Goal: Find contact information: Find contact information

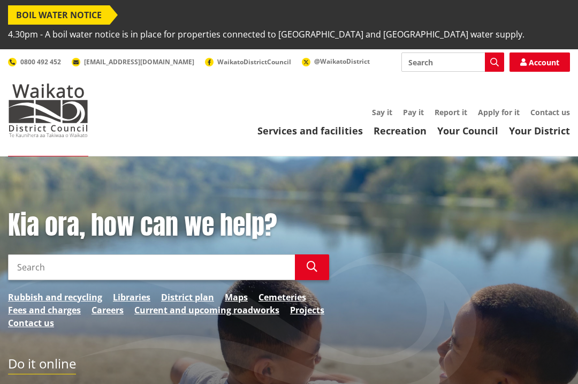
click at [28, 254] on input "Search" at bounding box center [151, 267] width 287 height 26
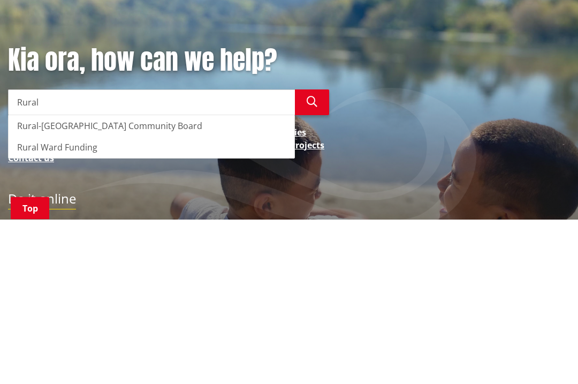
click at [67, 280] on div "Rural-Port Waikato Community Board" at bounding box center [152, 290] width 286 height 21
type input "Rural-Port Waikato Community Board"
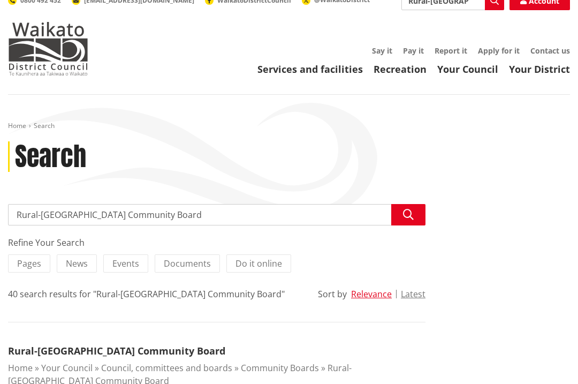
scroll to position [61, 0]
click at [29, 258] on span "Pages" at bounding box center [29, 264] width 24 height 12
click at [0, 0] on input "Pages" at bounding box center [0, 0] width 0 height 0
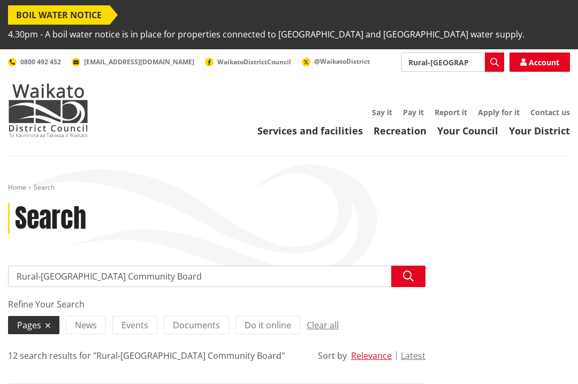
click at [135, 319] on span "Events" at bounding box center [135, 325] width 27 height 12
click at [0, 0] on input "Events" at bounding box center [0, 0] width 0 height 0
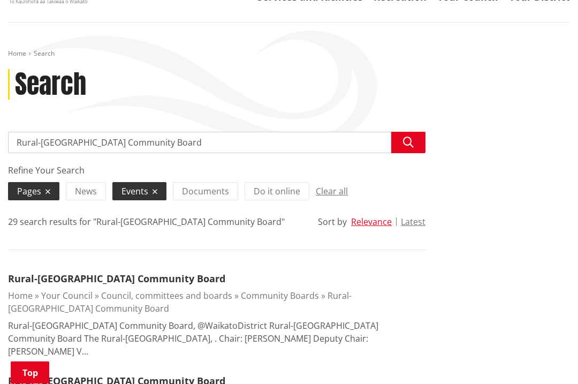
scroll to position [134, 0]
click at [219, 132] on input "Rural-[GEOGRAPHIC_DATA] Community Board" at bounding box center [217, 142] width 418 height 21
type input "Rural-[GEOGRAPHIC_DATA] Community Board application deadline"
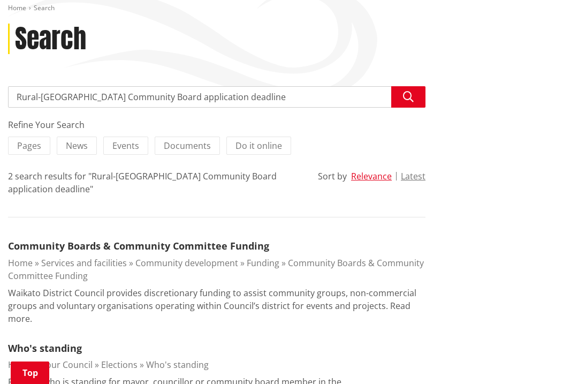
scroll to position [179, 0]
click at [418, 172] on button "Latest" at bounding box center [413, 177] width 25 height 10
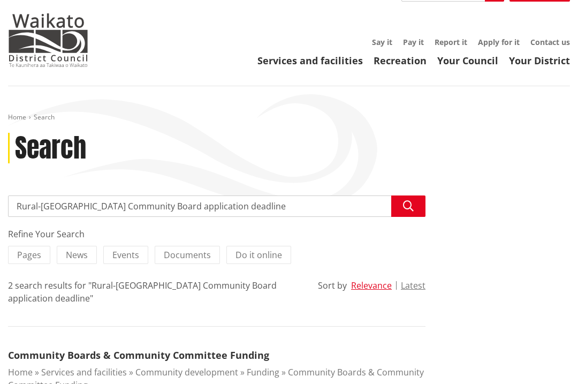
scroll to position [71, 0]
click at [502, 36] on link "Apply for it" at bounding box center [499, 41] width 42 height 10
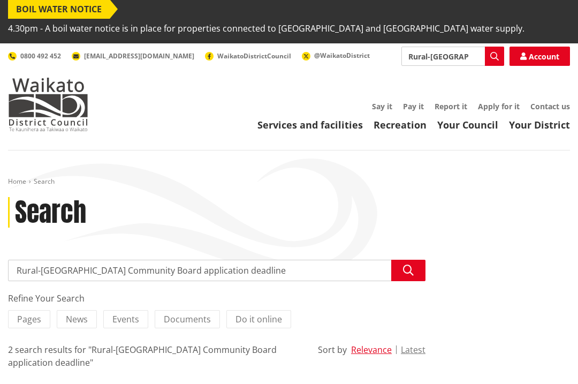
scroll to position [0, 0]
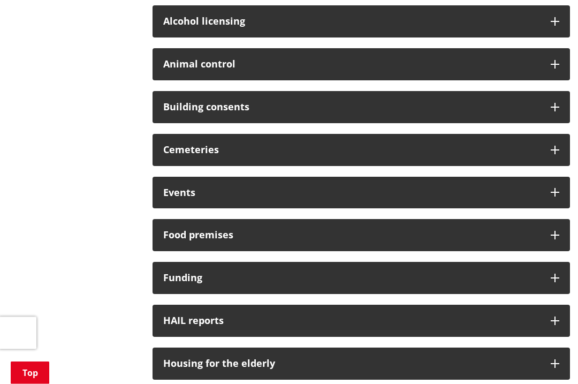
scroll to position [413, 0]
click at [367, 262] on div "Funding" at bounding box center [362, 278] width 418 height 32
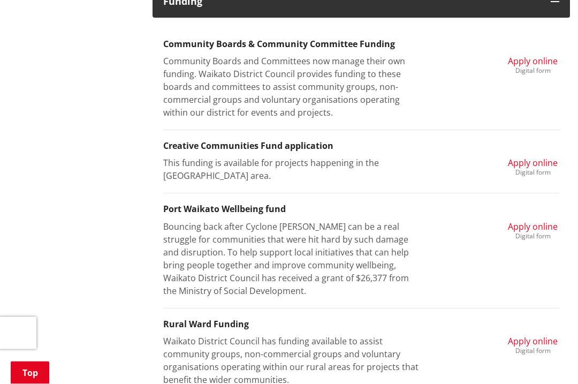
scroll to position [689, 0]
click at [48, 383] on link "Top" at bounding box center [30, 373] width 39 height 22
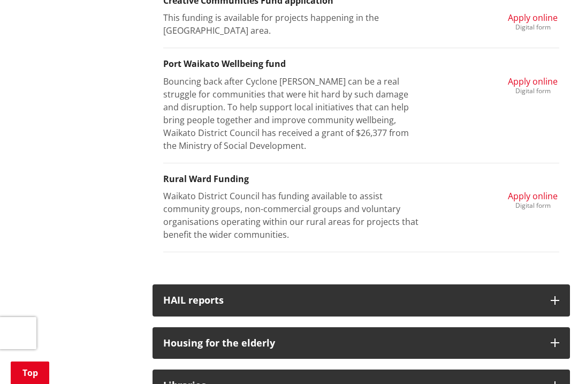
scroll to position [834, 0]
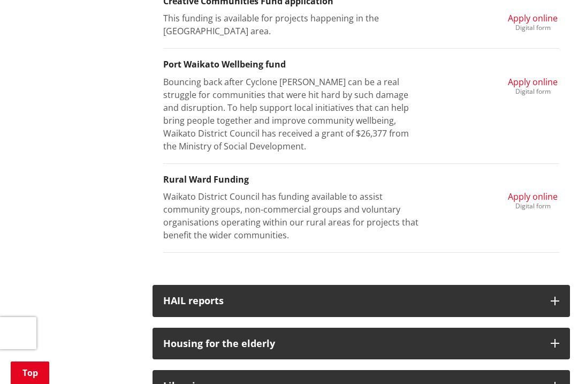
click at [529, 191] on span "Apply online" at bounding box center [533, 197] width 50 height 12
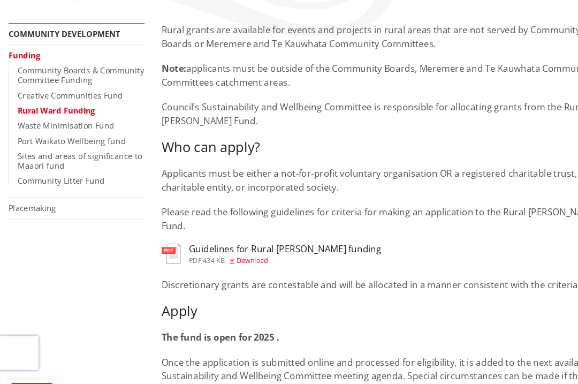
scroll to position [268, 0]
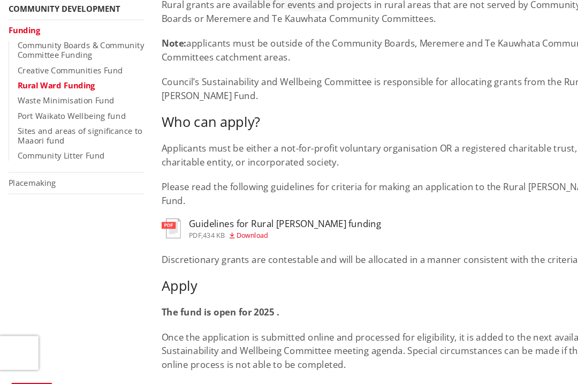
click at [34, 37] on link "Community Boards & Community Committee Funding" at bounding box center [76, 46] width 119 height 19
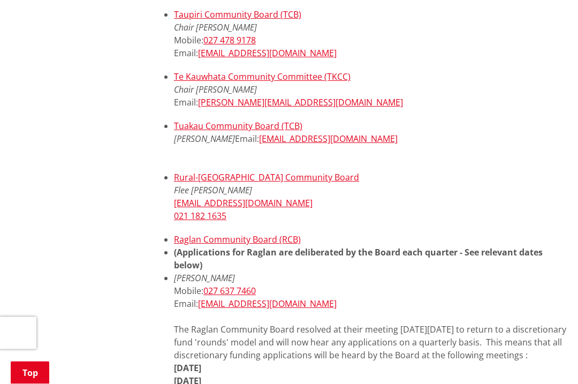
scroll to position [603, 0]
click at [219, 171] on link "Rural-[GEOGRAPHIC_DATA] Community Board" at bounding box center [266, 177] width 185 height 12
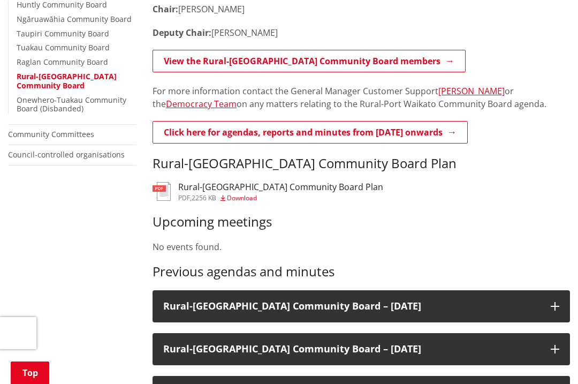
scroll to position [394, 0]
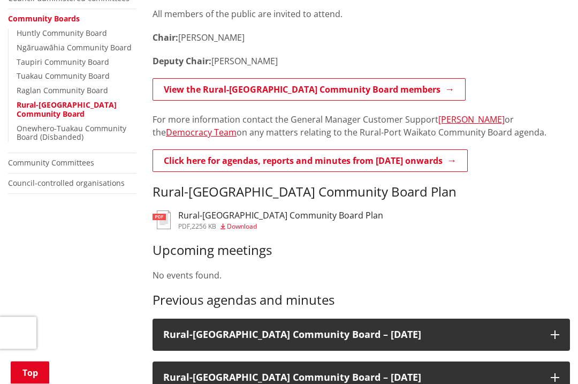
scroll to position [363, 0]
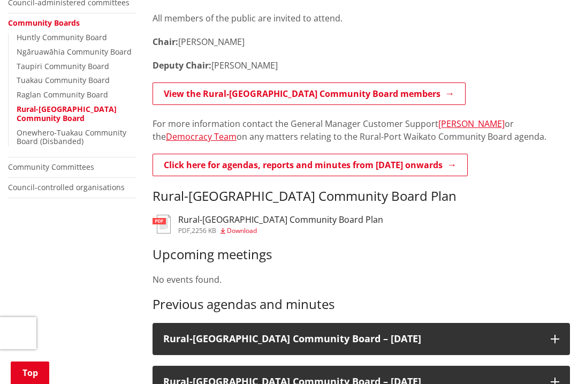
click at [186, 131] on div "The Board meets on a six-weekly cycle with meetings scheduled to start at 6.00p…" at bounding box center [362, 89] width 418 height 229
click at [195, 154] on link "Click here for agendas, reports and minutes from May 2024 onwards" at bounding box center [310, 165] width 315 height 22
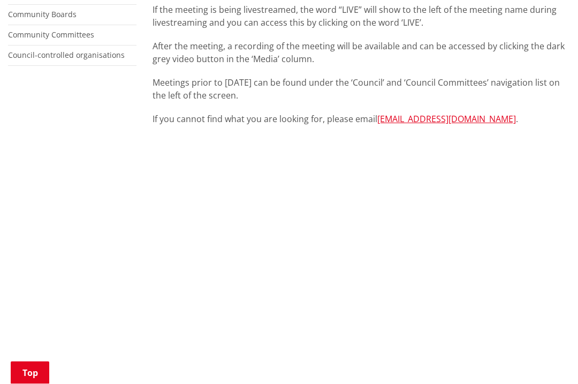
scroll to position [373, 0]
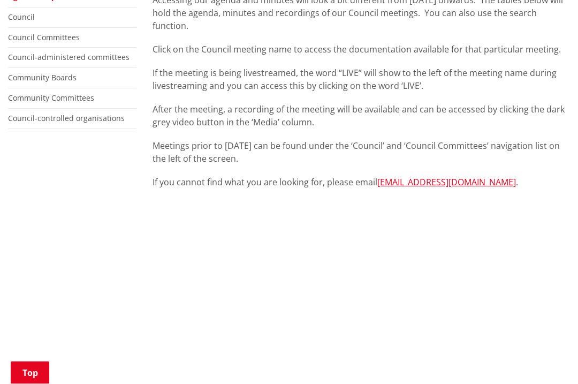
scroll to position [309, 0]
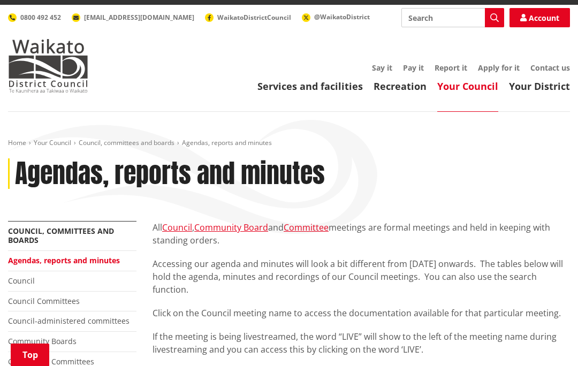
scroll to position [0, 0]
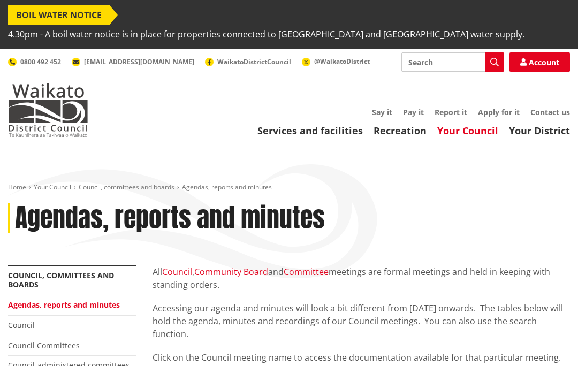
click at [548, 107] on link "Contact us" at bounding box center [551, 112] width 40 height 10
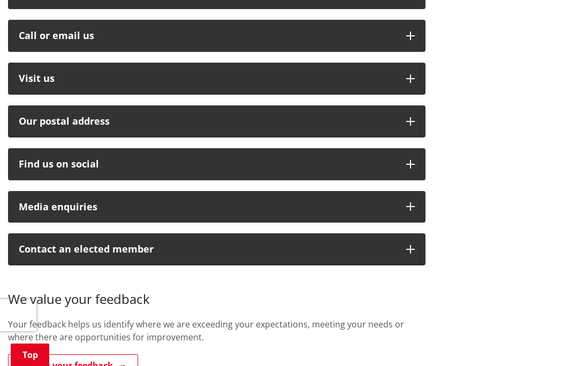
scroll to position [408, 0]
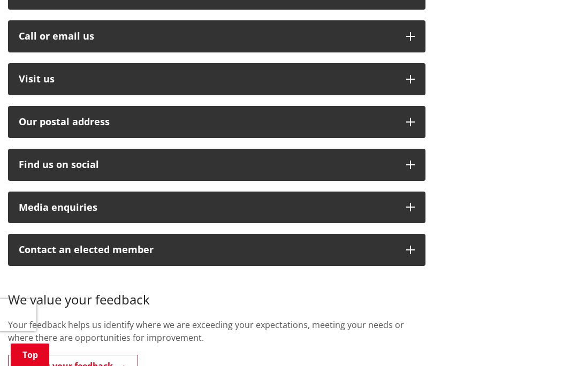
click at [363, 20] on button "Call or email us" at bounding box center [217, 36] width 418 height 32
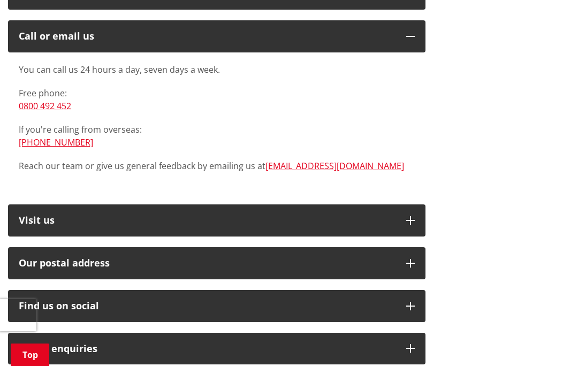
click at [304, 160] on link "[EMAIL_ADDRESS][DOMAIN_NAME]" at bounding box center [335, 166] width 139 height 12
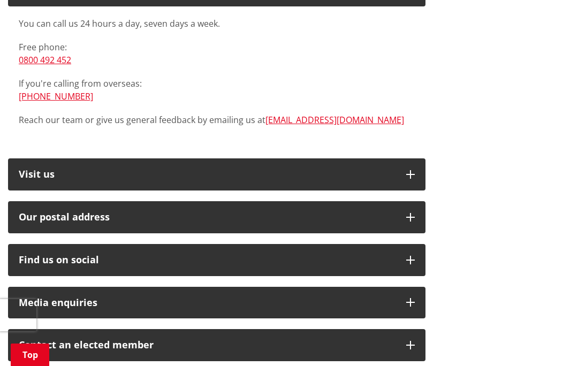
scroll to position [454, 0]
